Goal: Navigation & Orientation: Find specific page/section

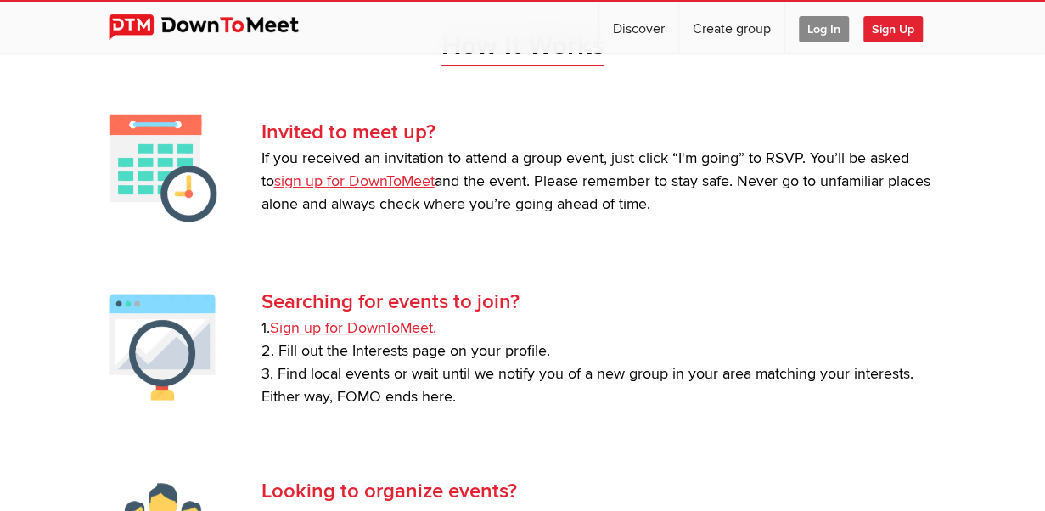
scroll to position [3140, 0]
click at [678, 31] on link "Discover" at bounding box center [638, 27] width 79 height 51
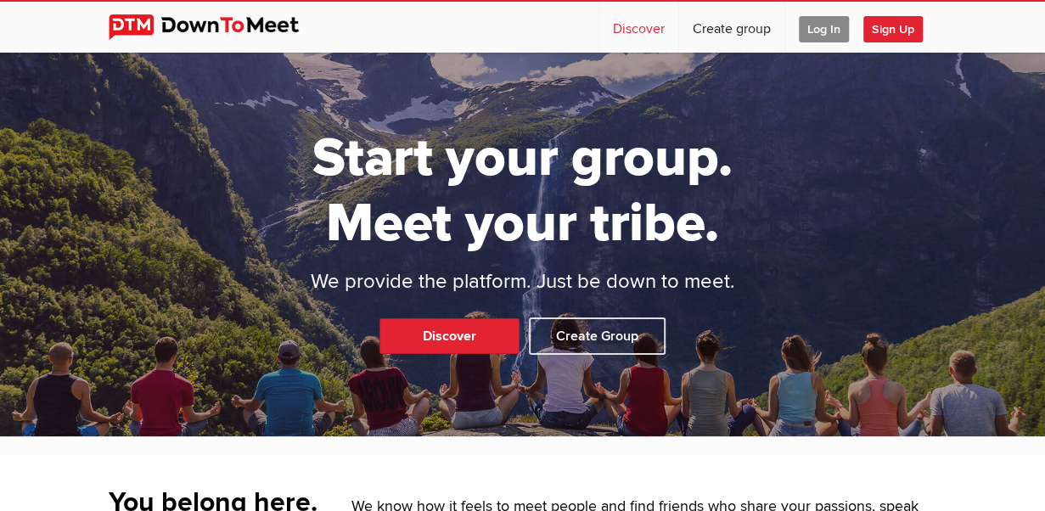
select select "null"
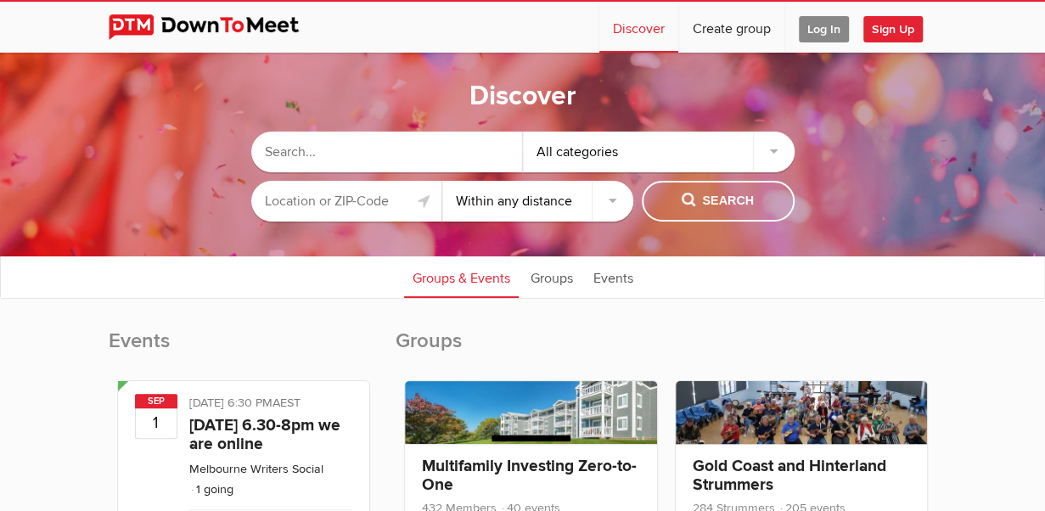
click at [376, 200] on input "text" at bounding box center [346, 201] width 191 height 41
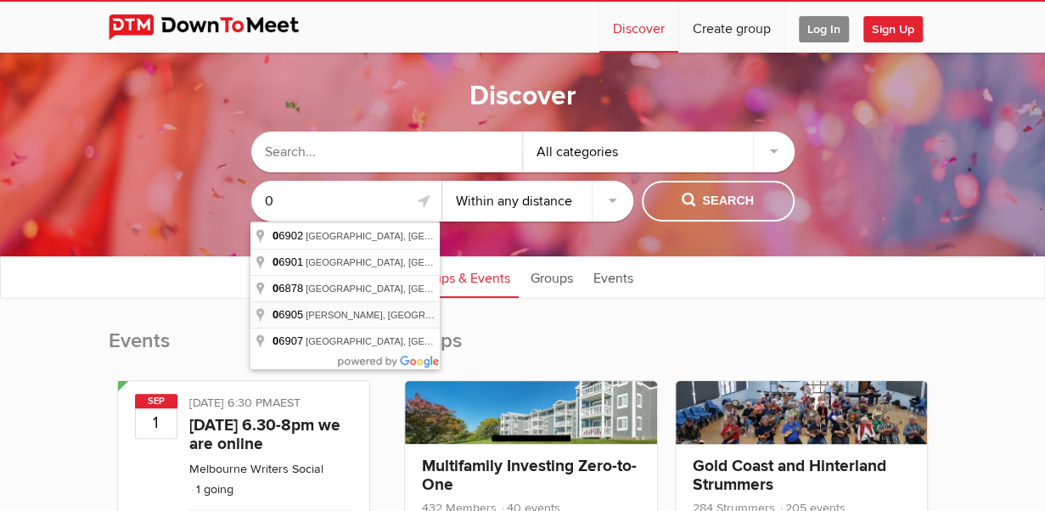
type input "[PERSON_NAME][GEOGRAPHIC_DATA], [GEOGRAPHIC_DATA]"
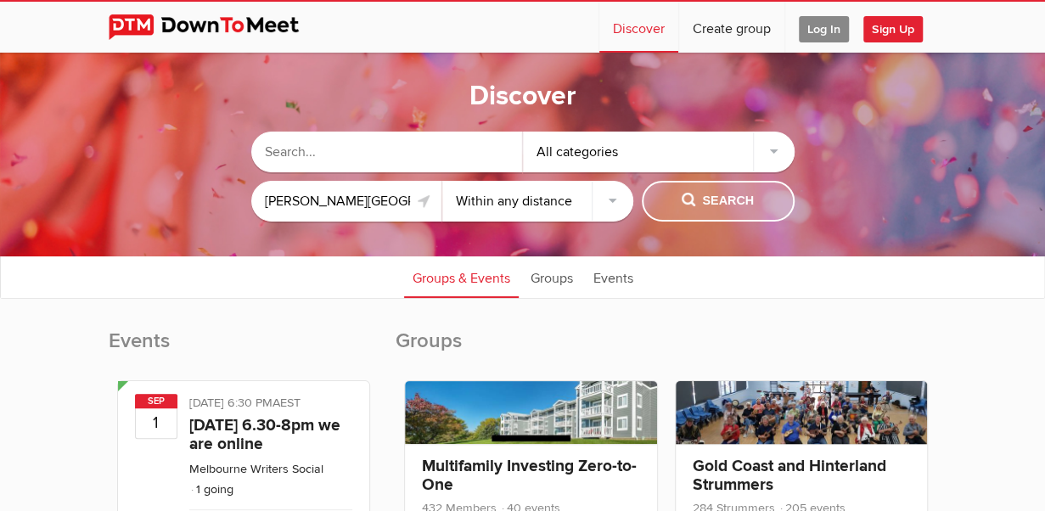
click at [684, 197] on span "Search" at bounding box center [717, 201] width 72 height 19
click at [530, 203] on select "Within 10 miles Within 25 miles Within 50 miles Within 100 miles Within any dis…" at bounding box center [537, 201] width 191 height 41
select select "25"
click at [442, 181] on select "Within 10 miles Within 25 miles Within 50 miles Within 100 miles Within any dis…" at bounding box center [537, 201] width 191 height 41
click at [682, 196] on span "Search" at bounding box center [717, 201] width 72 height 19
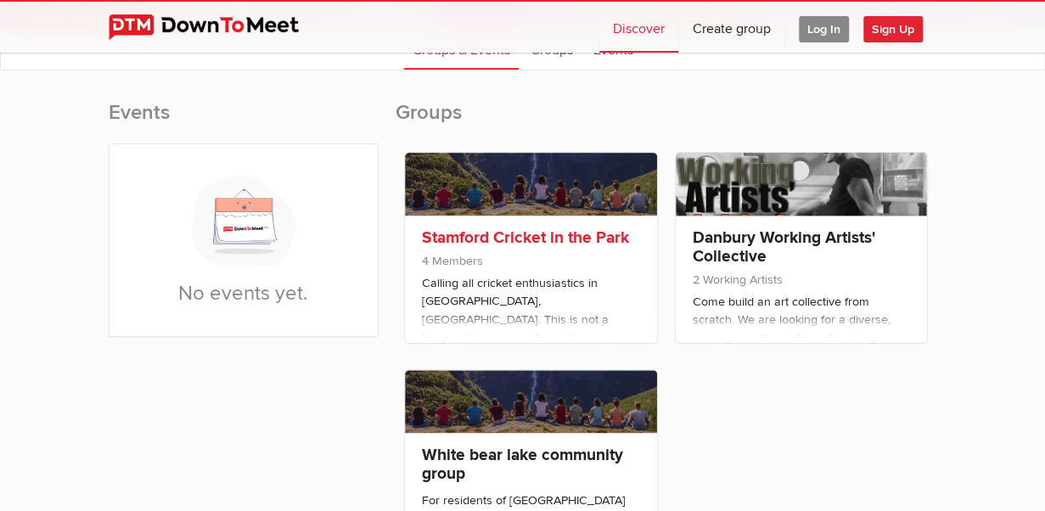
scroll to position [339, 0]
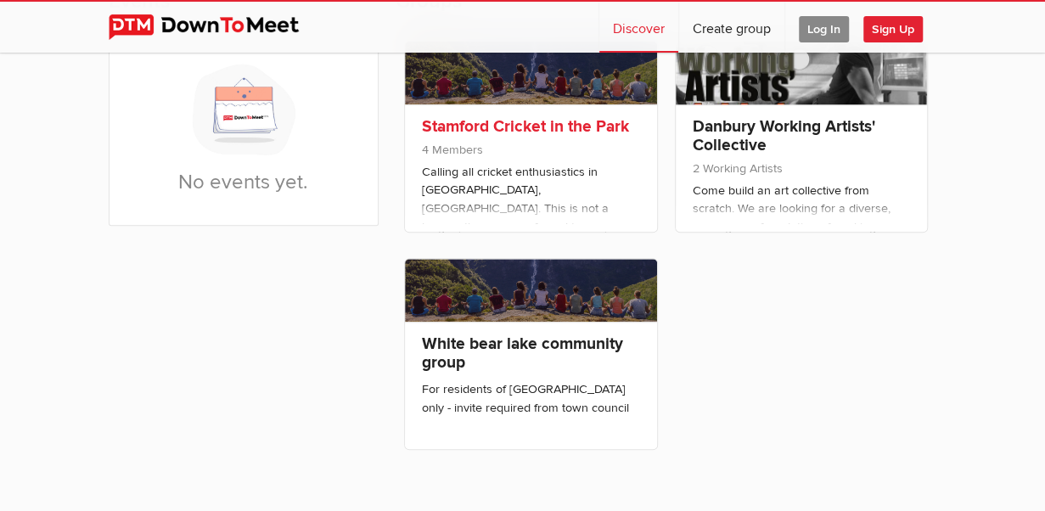
click at [538, 213] on div "Stamford Cricket in the Park 4 Members Calling all cricket enthusiastics in [GE…" at bounding box center [531, 167] width 252 height 127
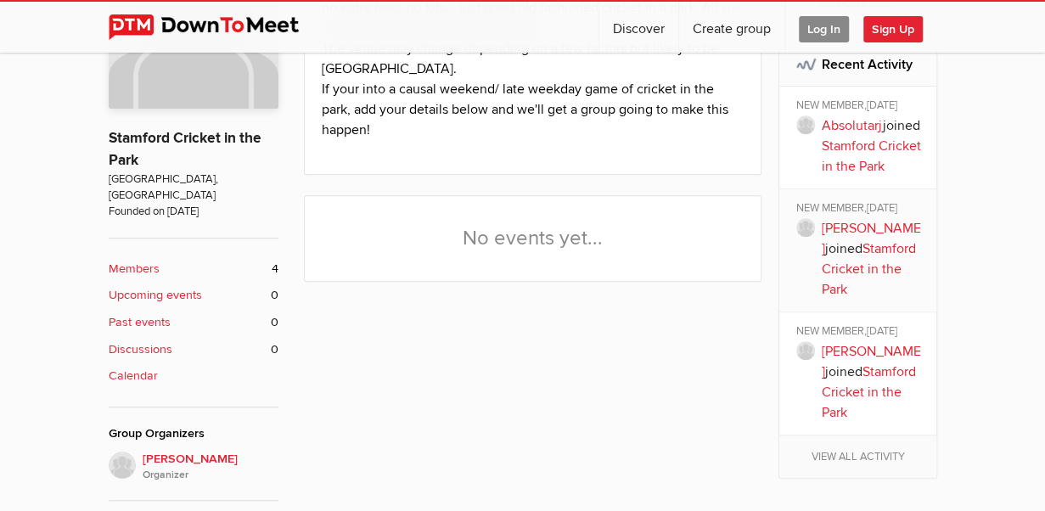
scroll to position [424, 0]
